Goal: Task Accomplishment & Management: Complete application form

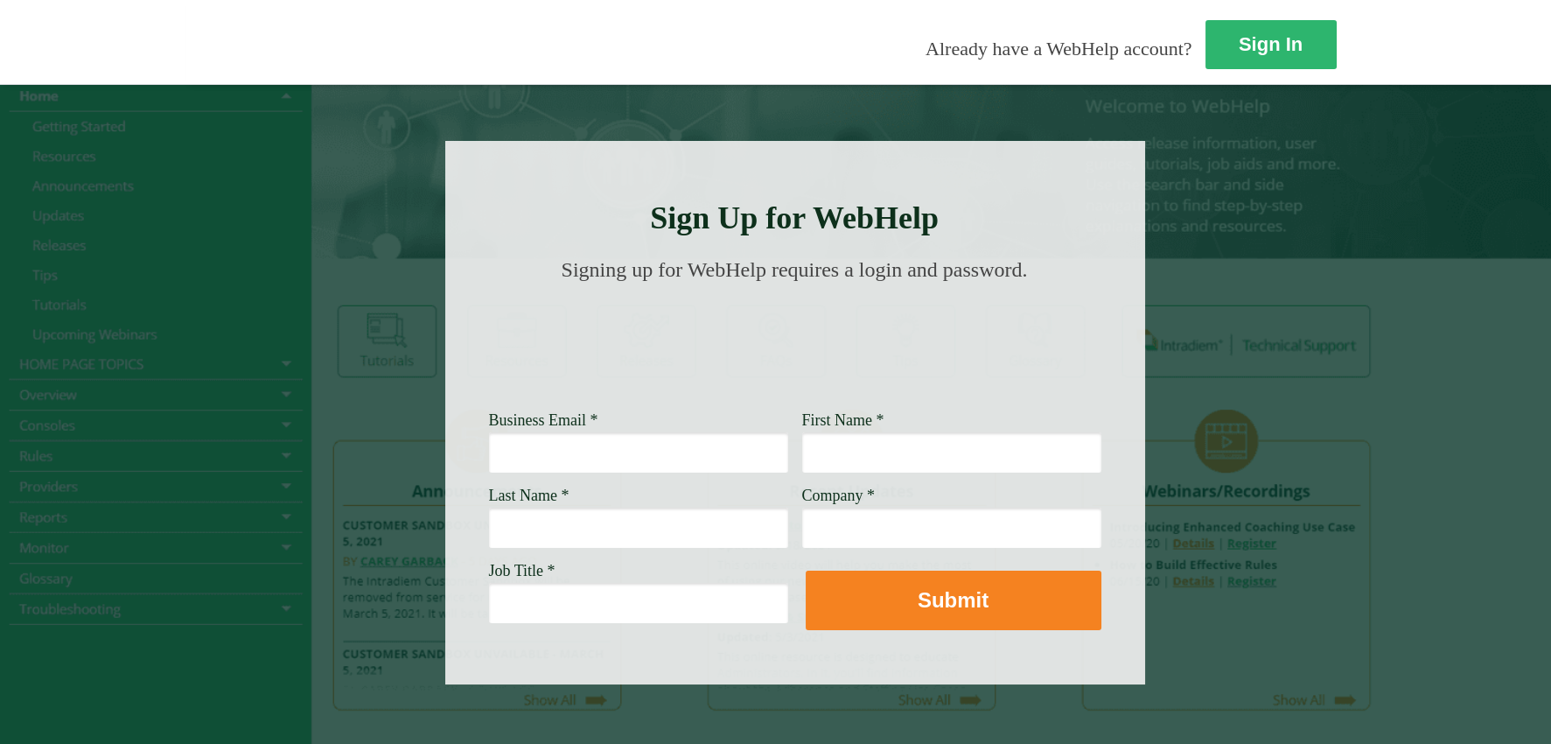
click at [489, 457] on input "Business Email *" at bounding box center [638, 452] width 299 height 40
type input "butlerem@wellsfargo.com"
click at [489, 528] on input "Last Name *" at bounding box center [638, 527] width 299 height 40
type input "butler"
click at [489, 597] on input "Job Title *" at bounding box center [638, 603] width 299 height 40
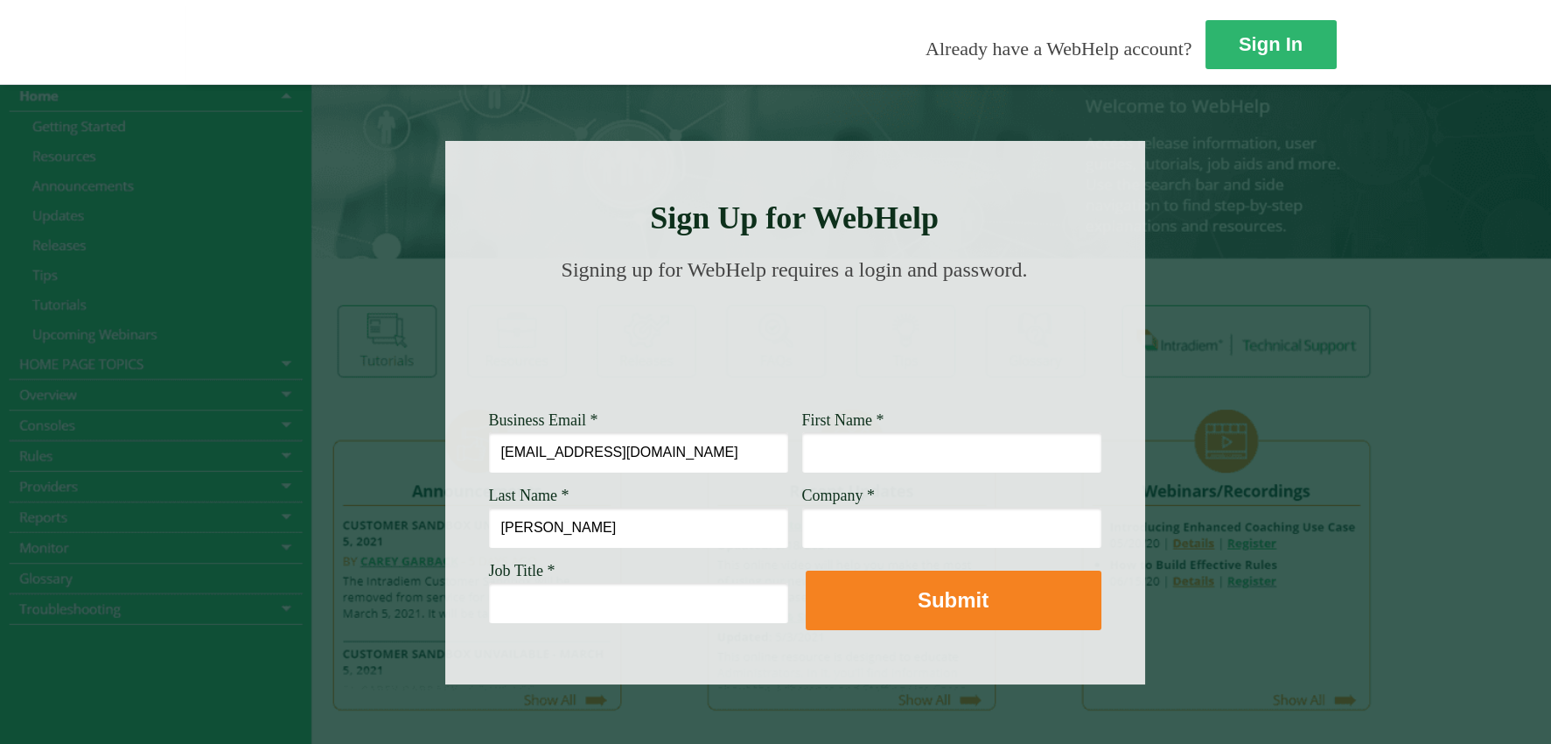
click at [802, 449] on input "First Name *" at bounding box center [951, 452] width 299 height 40
type input "ellen"
click at [802, 529] on input "Company *" at bounding box center [951, 527] width 299 height 40
type input "Wwlls Fargo"
drag, startPoint x: 630, startPoint y: 452, endPoint x: 651, endPoint y: 460, distance: 22.4
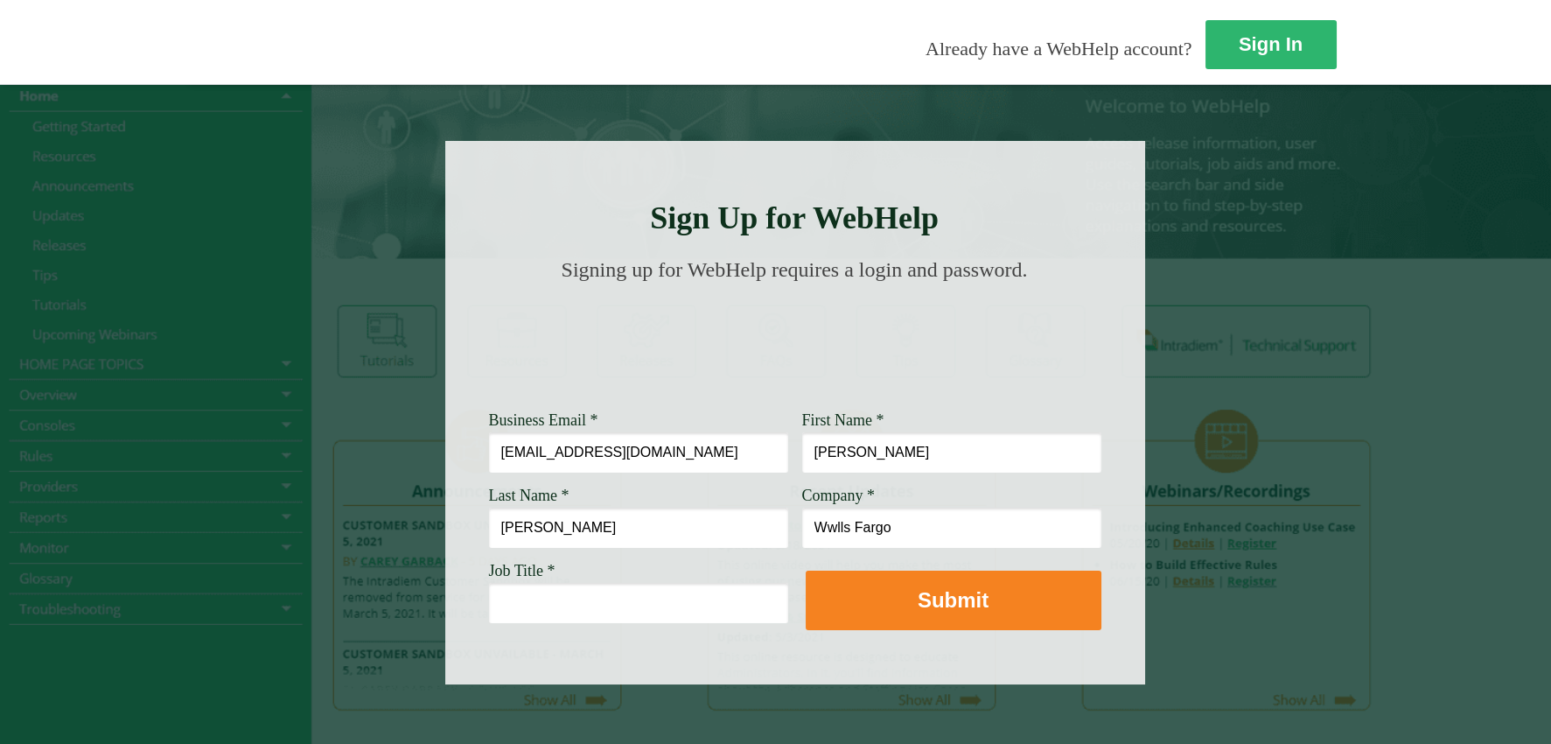
click at [802, 452] on input "ellen" at bounding box center [951, 452] width 299 height 40
type input "Ellen"
click at [489, 525] on input "butler" at bounding box center [638, 527] width 299 height 40
type input "Butler"
click at [489, 602] on input "Job Title *" at bounding box center [638, 603] width 299 height 40
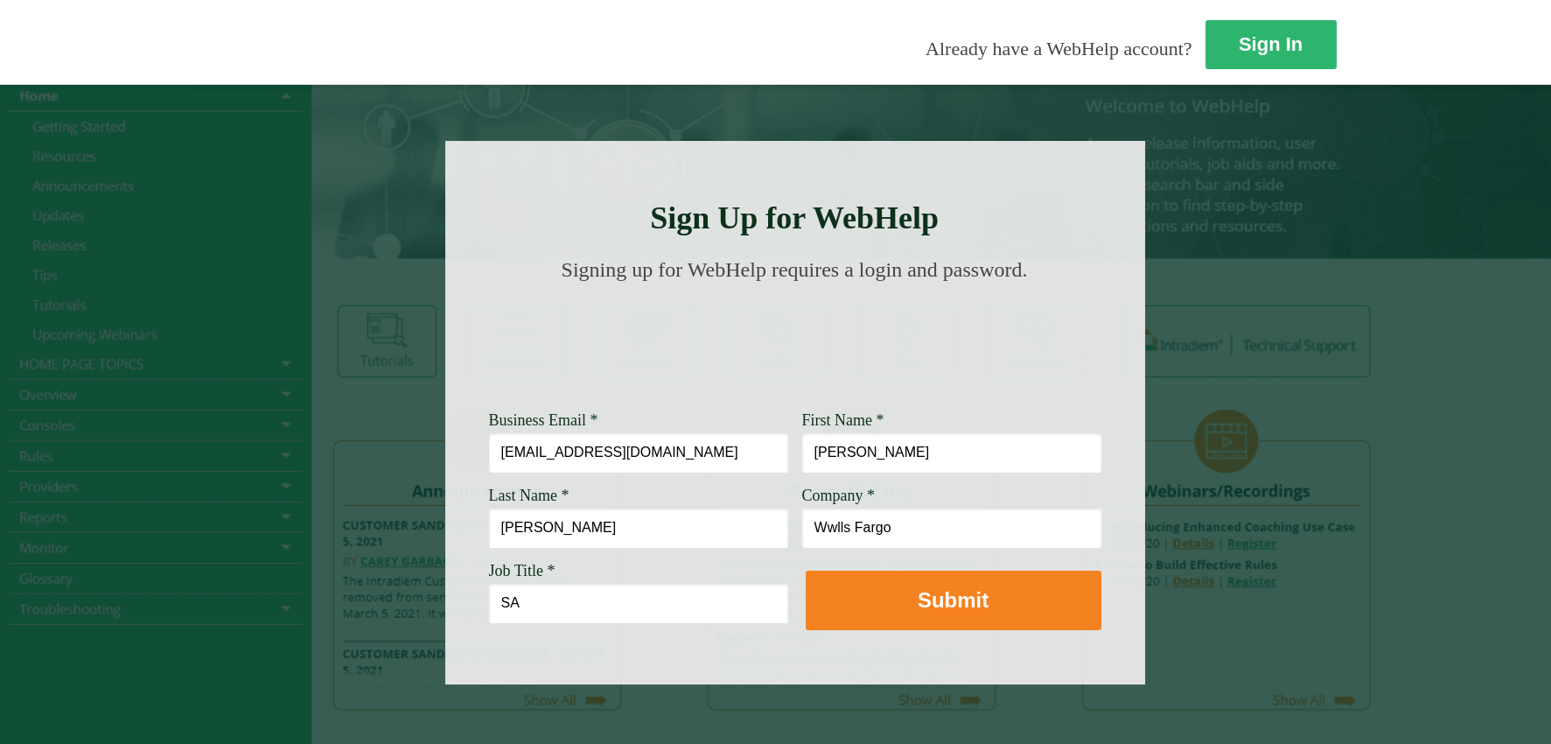
type input "S"
click at [558, 640] on div at bounding box center [795, 412] width 700 height 543
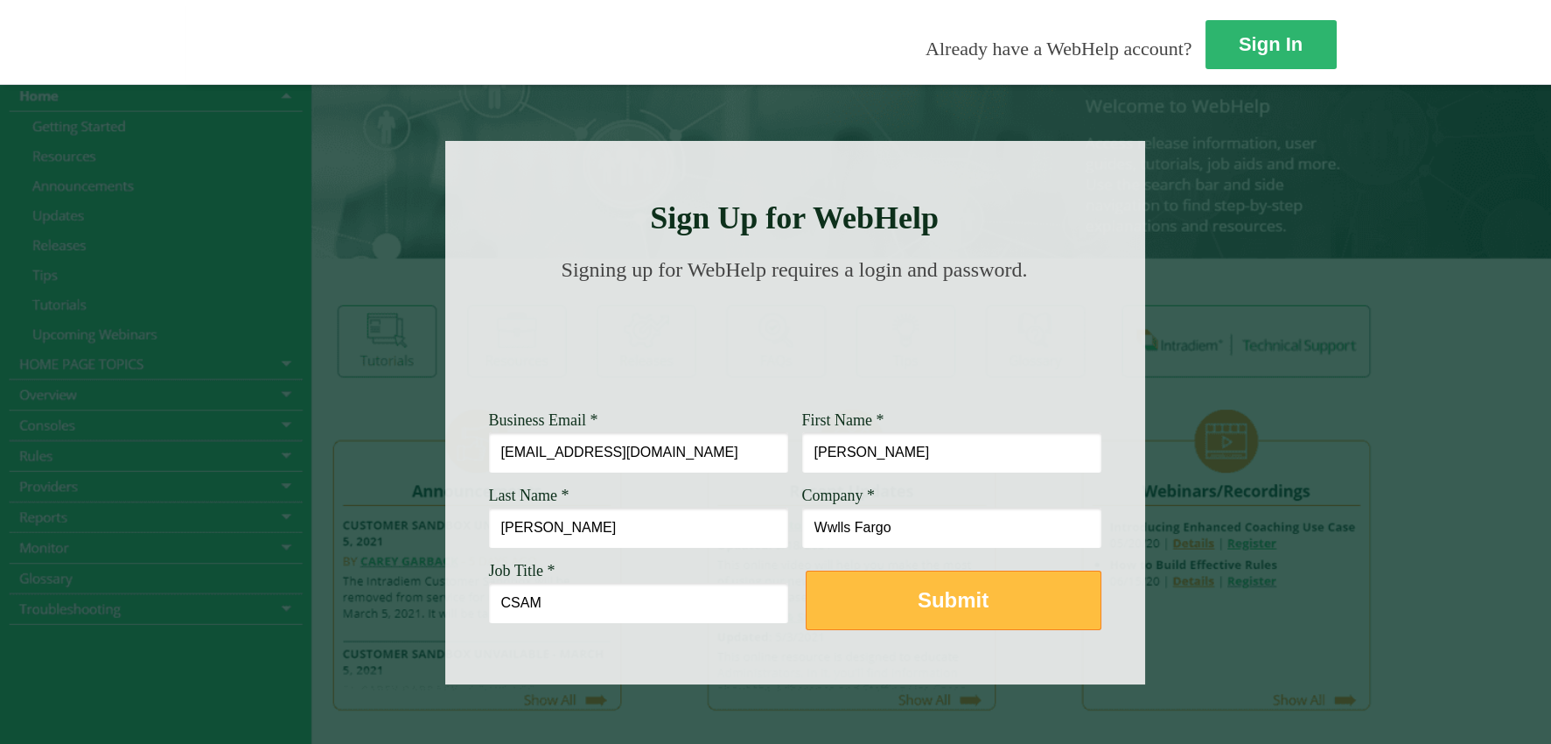
click at [918, 602] on strong "Submit" at bounding box center [953, 600] width 71 height 24
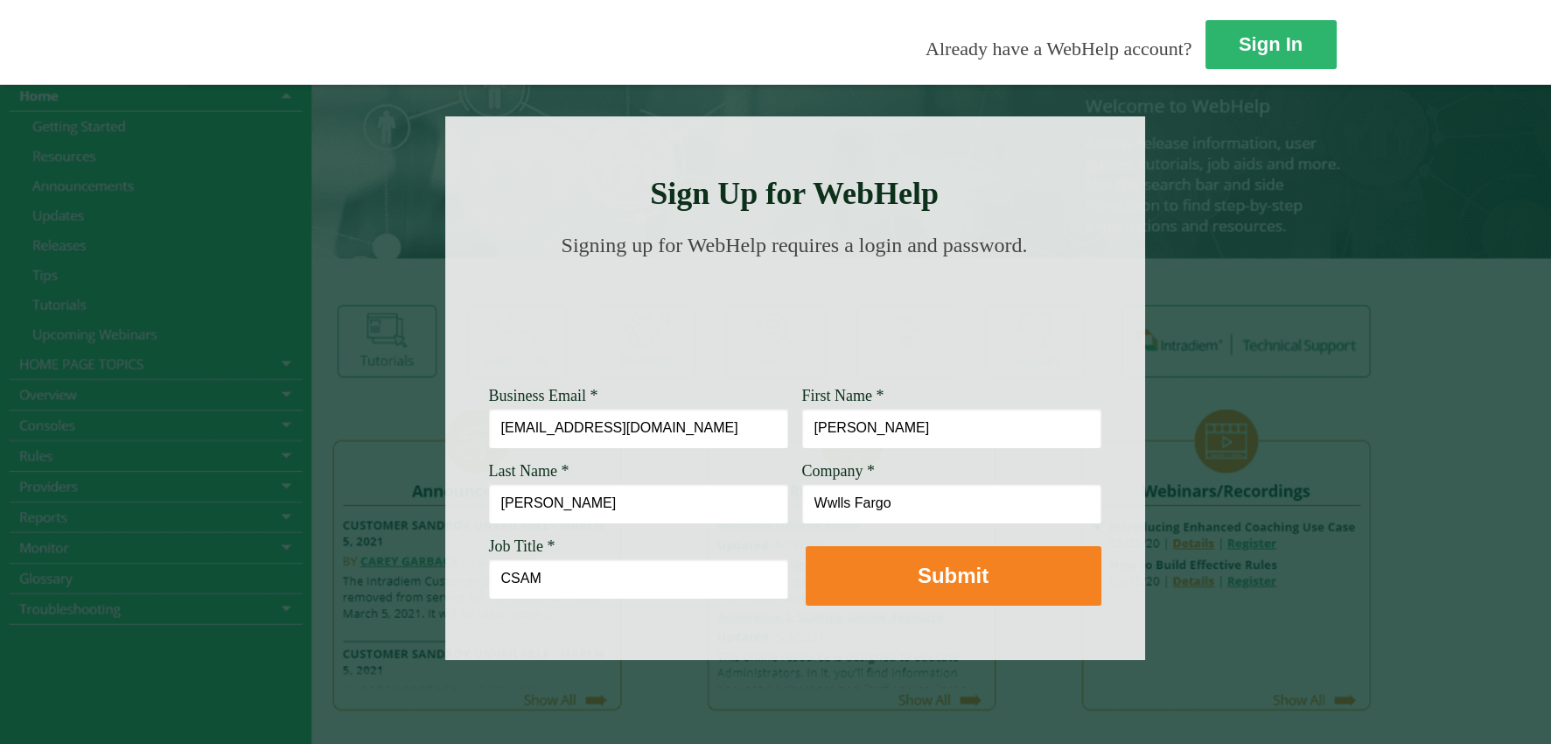
scroll to position [48, 0]
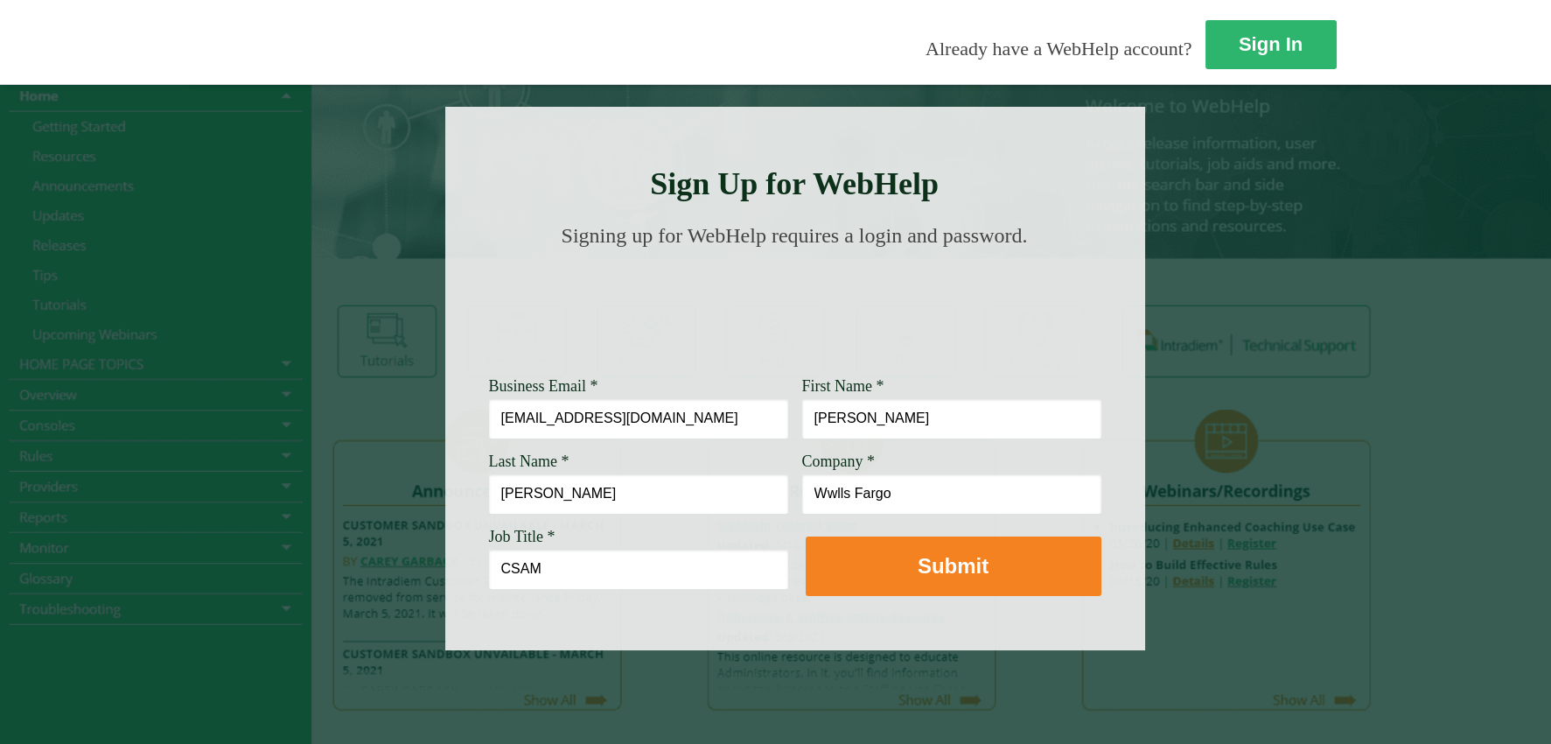
click at [489, 553] on input "CSAM" at bounding box center [638, 569] width 299 height 40
click at [489, 549] on input "Customer SAM" at bounding box center [638, 569] width 299 height 40
click at [489, 553] on input "Customer Service AM" at bounding box center [638, 569] width 299 height 40
type input "Customer Service Associate Manager"
click at [802, 483] on input "Wwlls Fargo" at bounding box center [951, 493] width 299 height 40
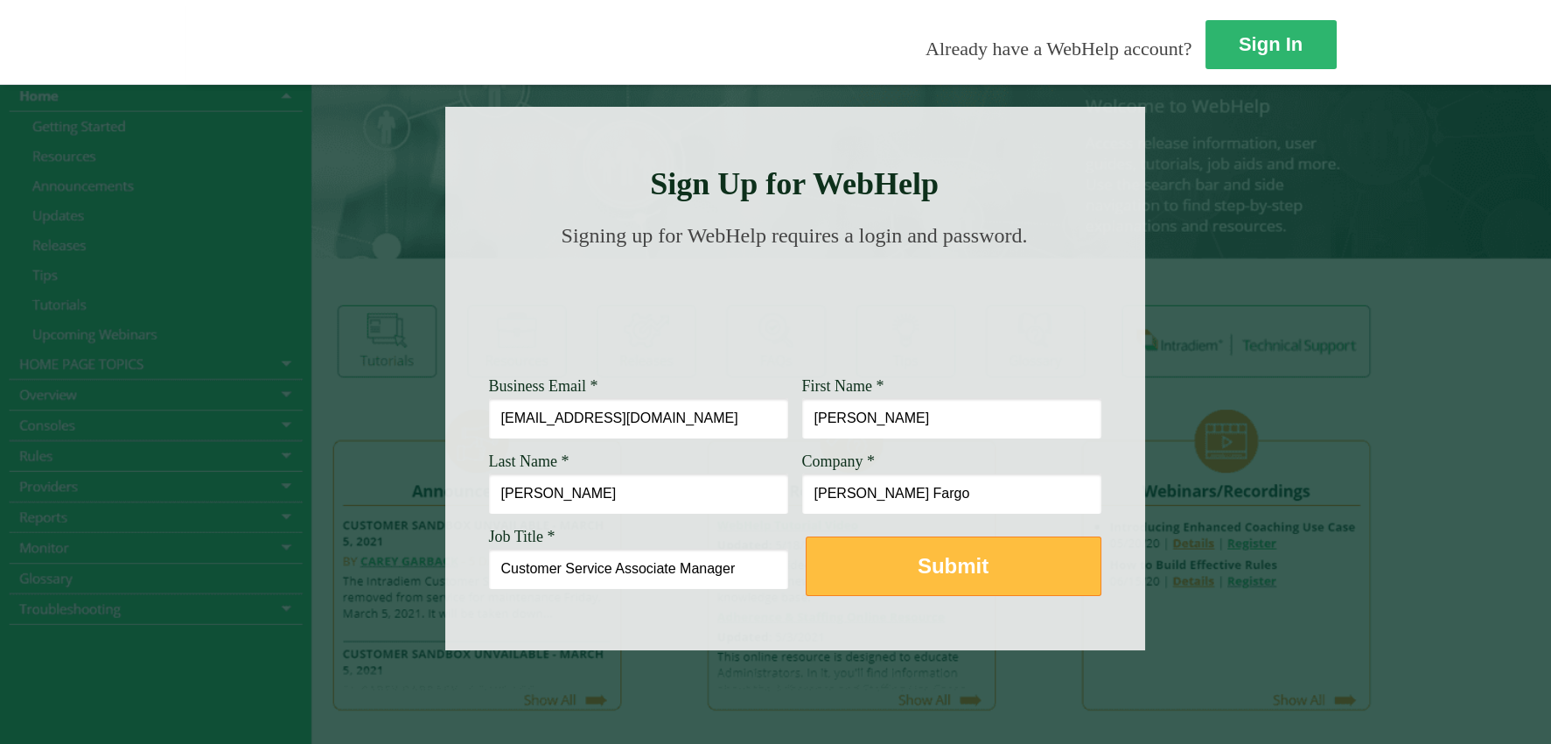
type input "Wells Fargo"
click at [806, 539] on button "Submit" at bounding box center [954, 565] width 296 height 59
click at [918, 556] on strong "Submit" at bounding box center [953, 566] width 71 height 24
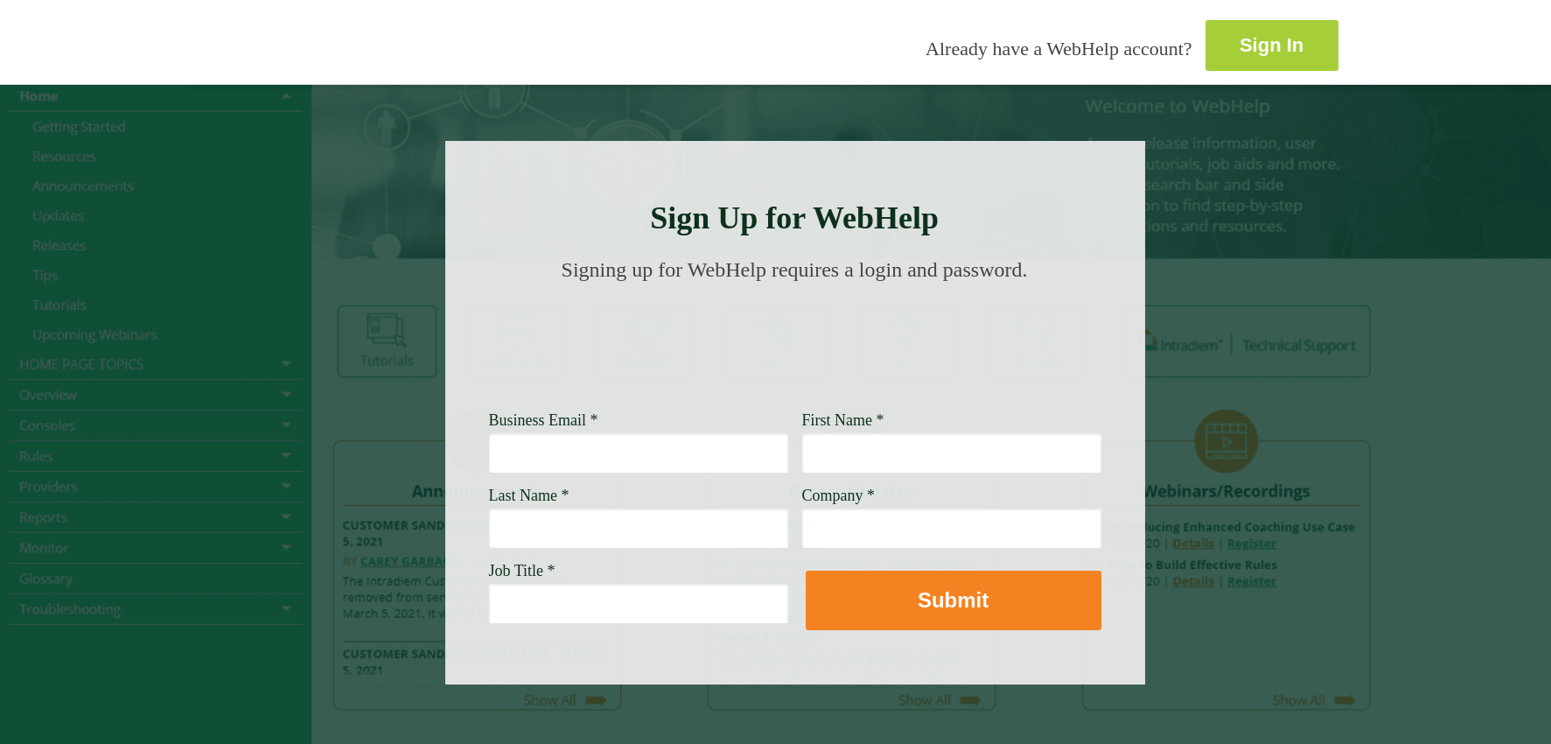
click at [1240, 36] on strong "Sign In" at bounding box center [1272, 45] width 64 height 22
click at [489, 446] on input "Business Email *" at bounding box center [638, 452] width 299 height 40
type input "v"
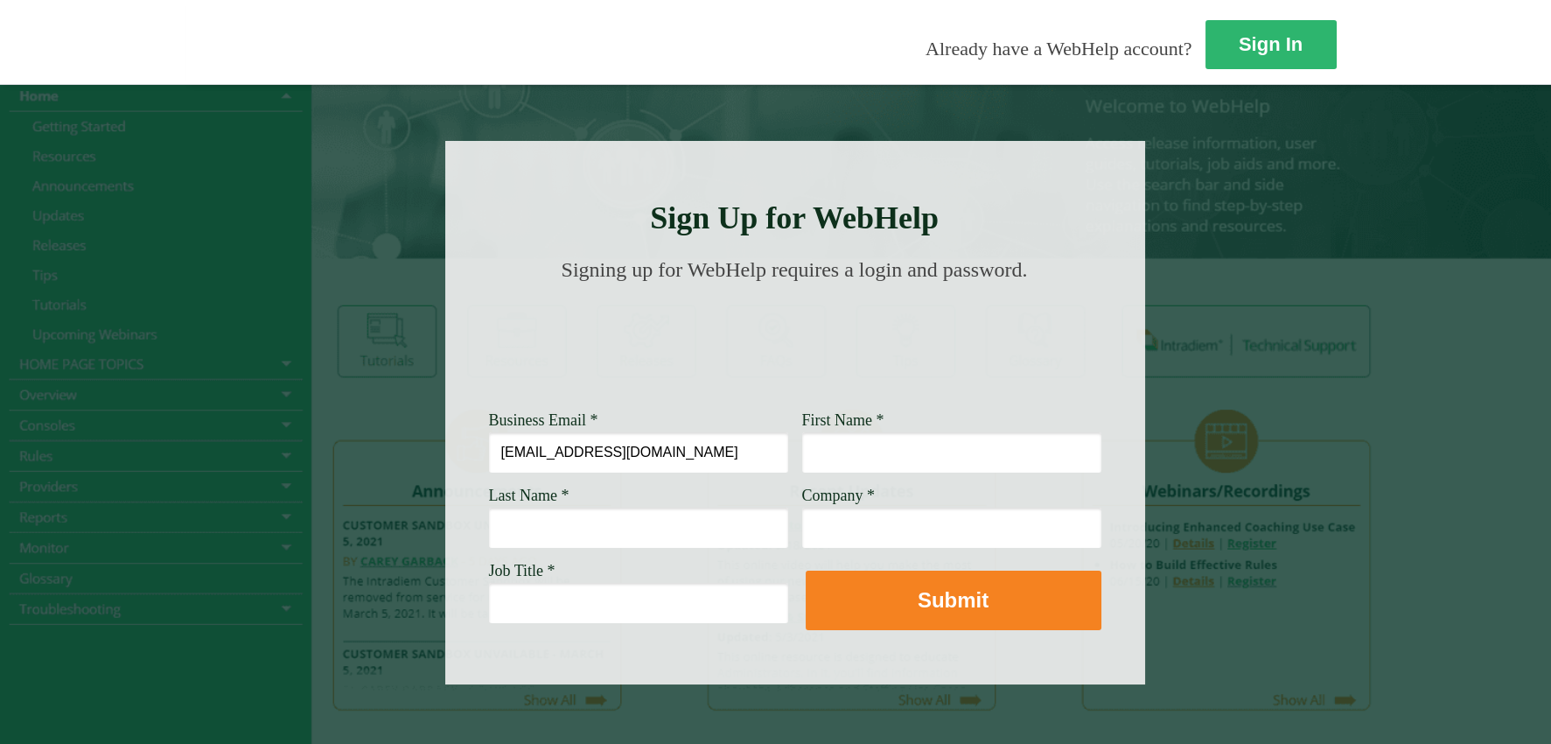
click at [489, 450] on input "bytlerem@wellsfargo.com" at bounding box center [638, 452] width 299 height 40
type input "butlerem@wellsfargo.com"
click at [802, 456] on input "First Name *" at bounding box center [951, 452] width 299 height 40
type input "Ellen"
click at [489, 534] on input "Last Name *" at bounding box center [638, 527] width 299 height 40
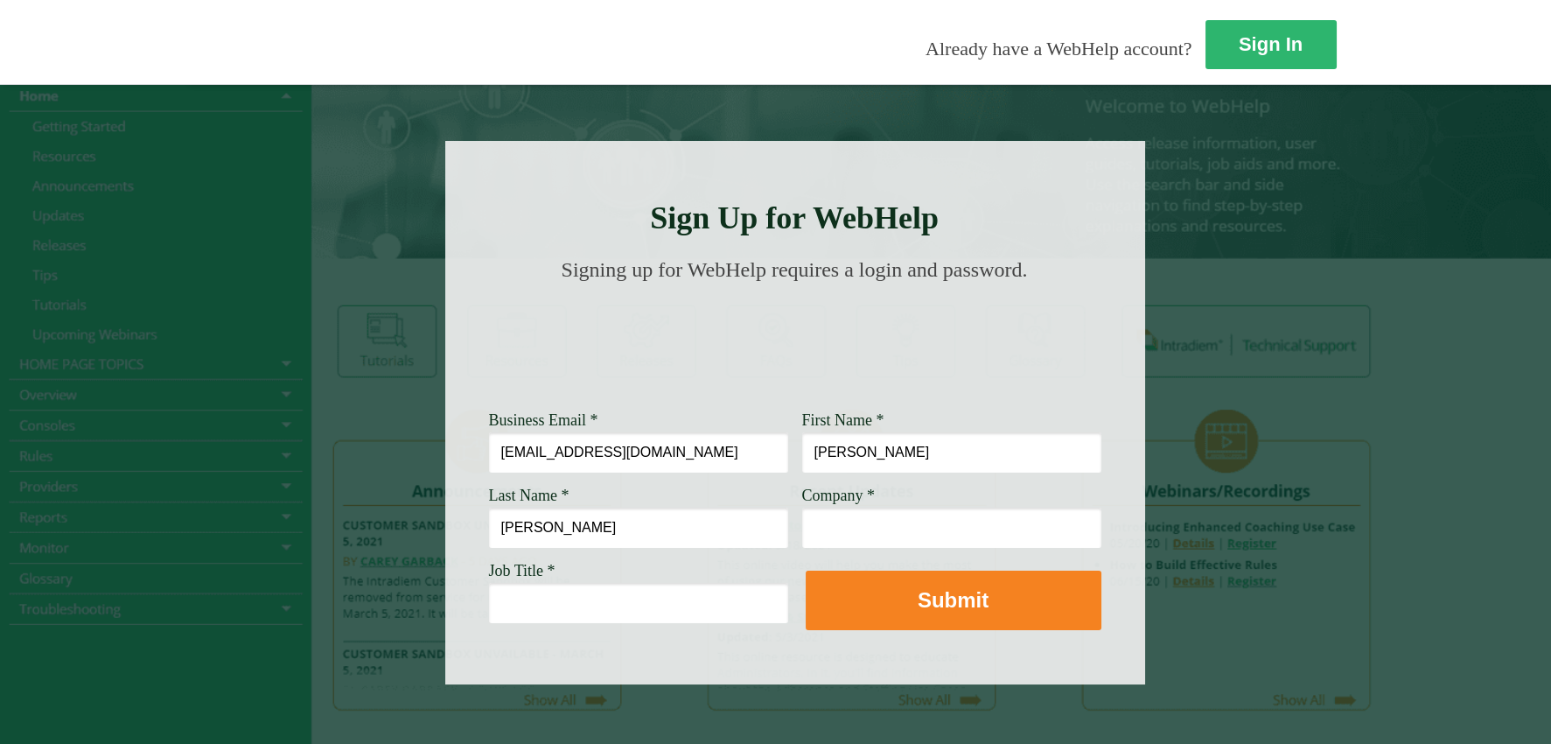
type input "Butler"
click at [802, 526] on input "Company *" at bounding box center [951, 527] width 299 height 40
type input "Wells Fargo"
click at [489, 605] on input "Job Title *" at bounding box center [638, 603] width 299 height 40
drag, startPoint x: 456, startPoint y: 602, endPoint x: 496, endPoint y: 603, distance: 40.3
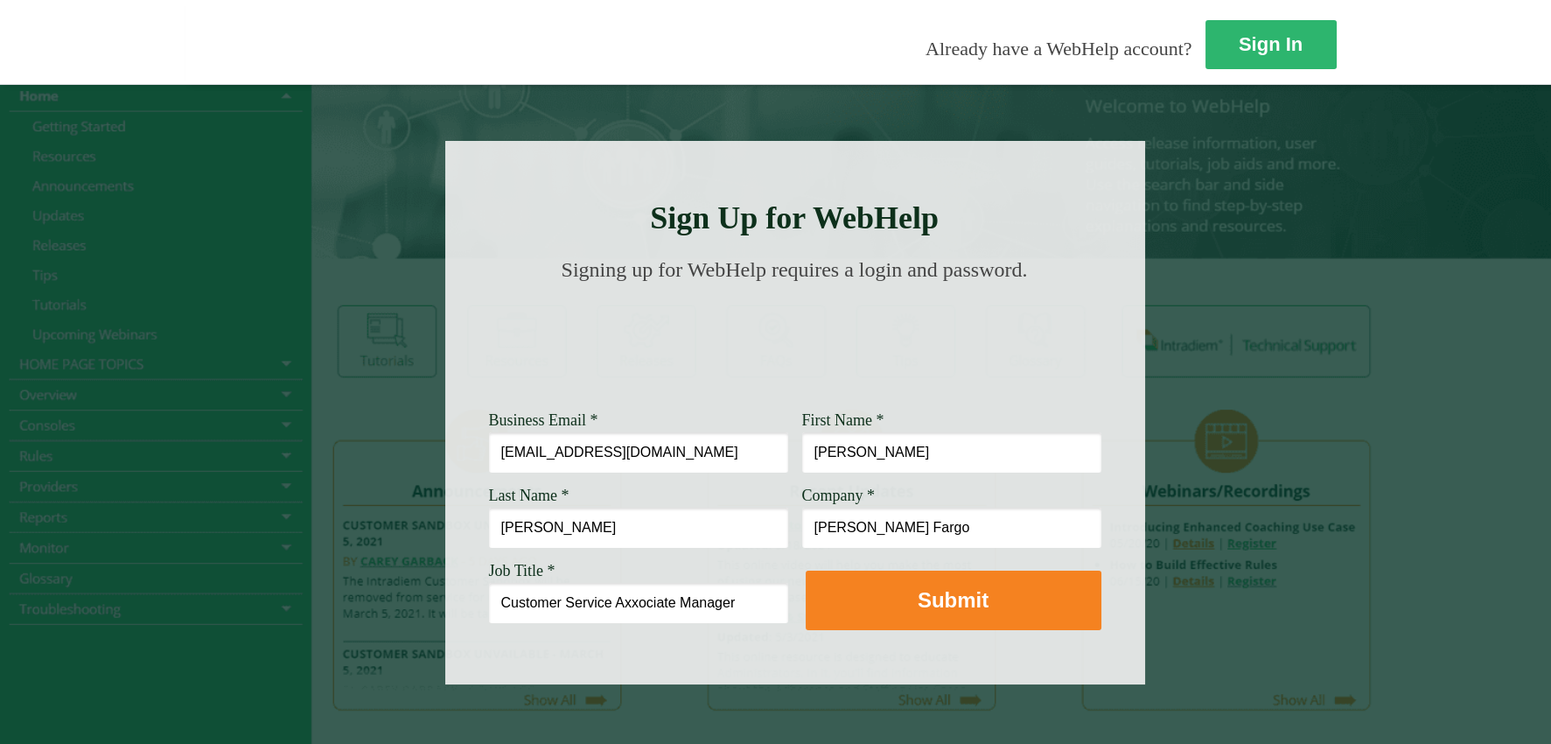
click at [496, 603] on input "Customer Service Axxociate Manager" at bounding box center [638, 603] width 299 height 40
type input "Customer Service Associate Manager"
click at [510, 628] on div at bounding box center [795, 412] width 700 height 543
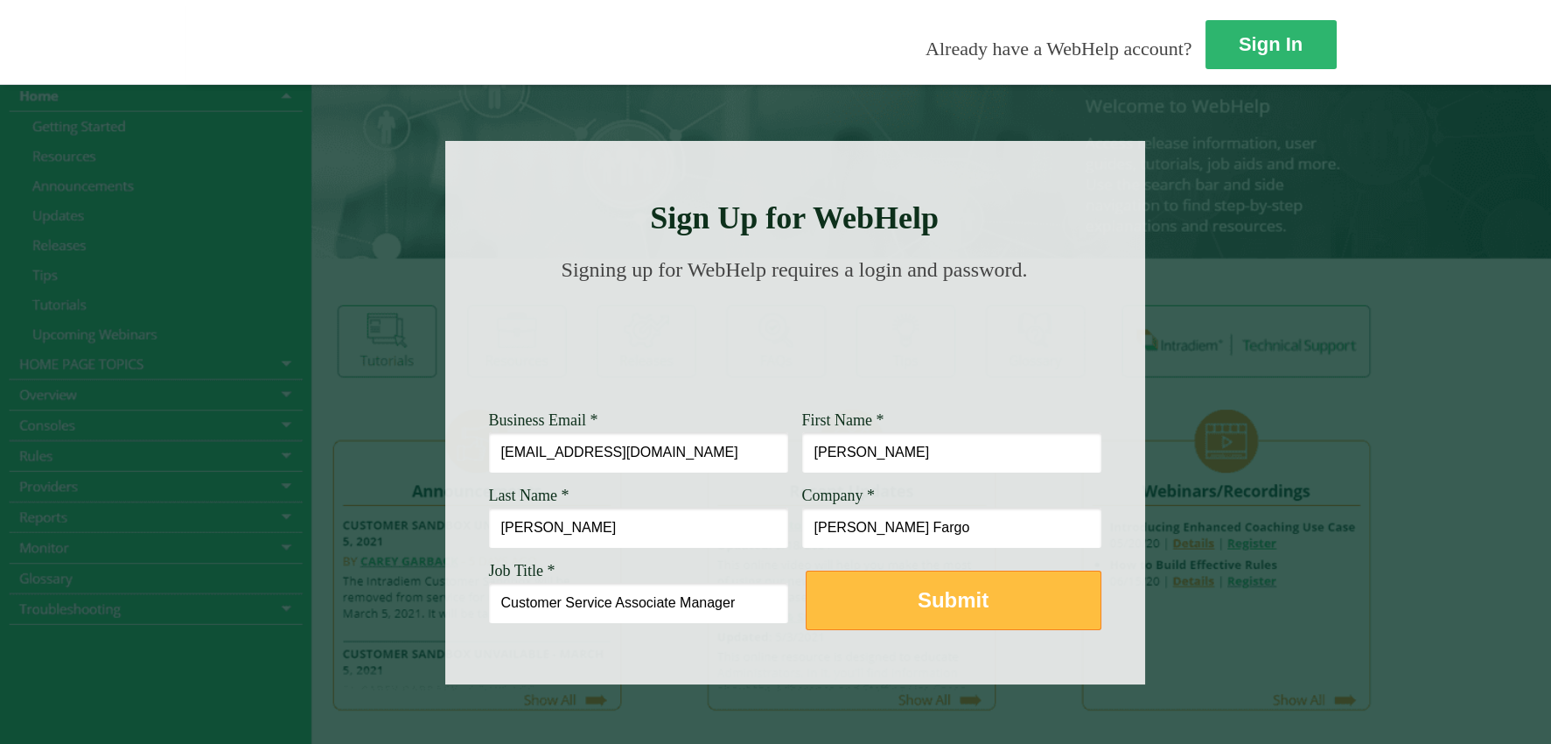
click at [918, 605] on strong "Submit" at bounding box center [953, 600] width 71 height 24
